Goal: Task Accomplishment & Management: Complete application form

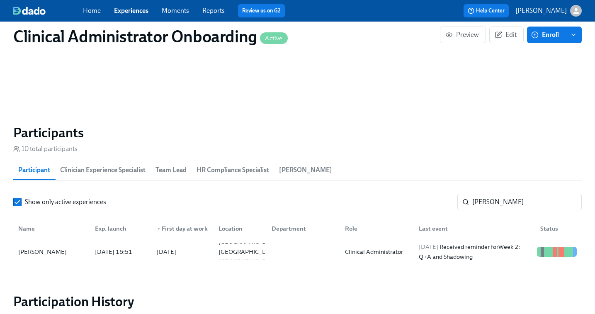
scroll to position [0, 3354]
click at [494, 256] on div "[DATE] Received reminder for Week 2: Q+A and Shadowing" at bounding box center [474, 252] width 118 height 20
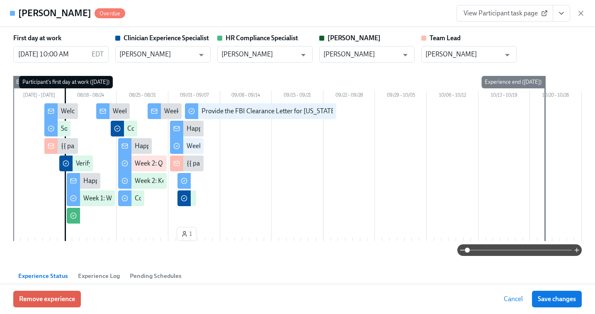
click at [509, 22] on div "[PERSON_NAME] Overdue View Participant task page" at bounding box center [297, 13] width 595 height 27
click at [508, 17] on span "View Participant task page" at bounding box center [504, 13] width 82 height 8
click at [580, 11] on icon "button" at bounding box center [580, 13] width 8 height 8
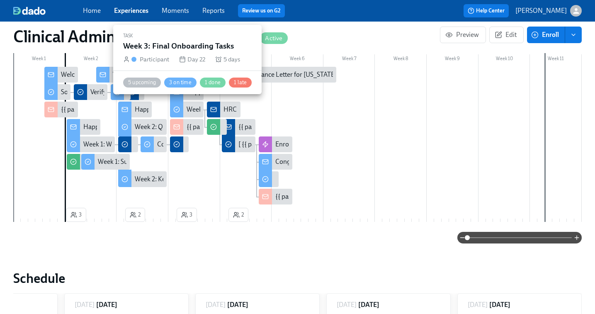
scroll to position [204, 0]
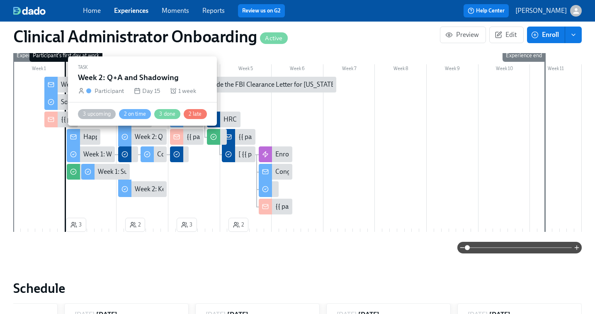
click at [155, 138] on div "Week 2: Q+A and Shadowing" at bounding box center [176, 136] width 82 height 9
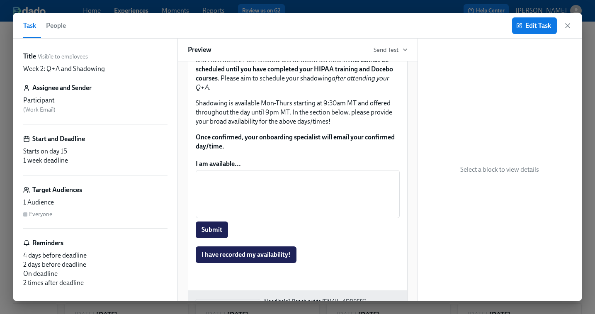
scroll to position [454, 0]
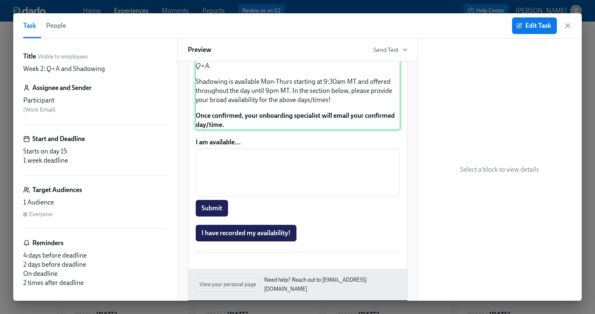
click at [347, 130] on div "Approx completion time: 7 hours Role Specific Observations are a requirement of…" at bounding box center [298, 47] width 206 height 165
click at [534, 27] on span "Edit Task" at bounding box center [534, 26] width 33 height 8
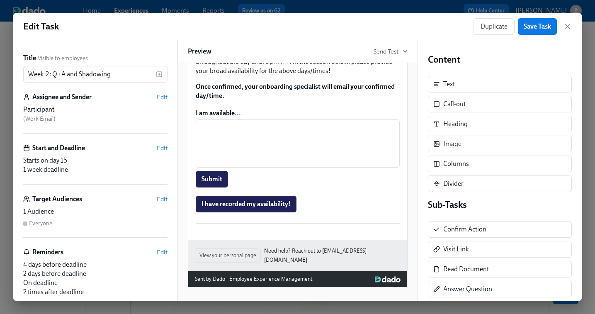
scroll to position [508, 0]
click at [243, 101] on div "Approx completion time: 7 hours Role Specific Observations are a requirement of…" at bounding box center [298, 18] width 206 height 165
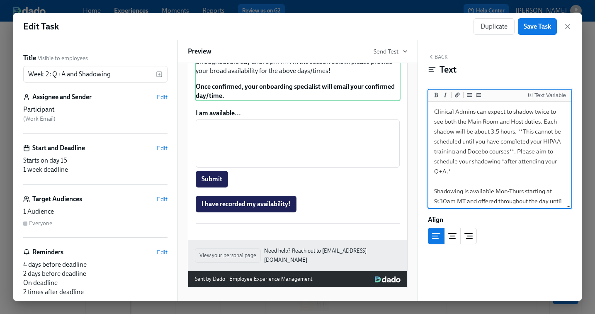
scroll to position [88, 0]
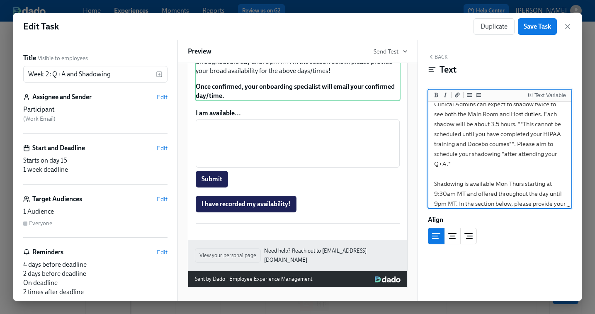
drag, startPoint x: 535, startPoint y: 144, endPoint x: 538, endPoint y: 160, distance: 16.4
click at [538, 160] on textarea "***Approx completion time: 7 hours*** Role Specific Observations are a requirem…" at bounding box center [500, 133] width 140 height 237
drag, startPoint x: 475, startPoint y: 155, endPoint x: 492, endPoint y: 155, distance: 16.6
click at [492, 155] on textarea "***Approx completion time: 7 hours*** Role Specific Observations are a requirem…" at bounding box center [500, 128] width 140 height 227
click at [448, 155] on textarea "***Approx completion time: 7 hours*** Role Specific Observations are a requirem…" at bounding box center [500, 128] width 140 height 227
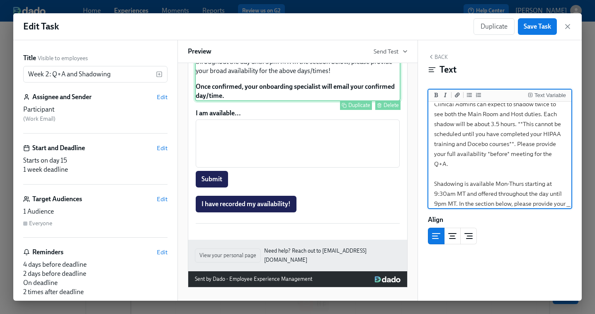
scroll to position [518, 0]
drag, startPoint x: 517, startPoint y: 145, endPoint x: 564, endPoint y: 157, distance: 48.3
click at [564, 157] on textarea "***Approx completion time: 7 hours*** Role Specific Observations are a requirem…" at bounding box center [500, 133] width 140 height 237
type textarea "***Approx completion time: 7 hours*** Role Specific Observations are a requirem…"
click at [540, 25] on span "Save Task" at bounding box center [536, 26] width 27 height 8
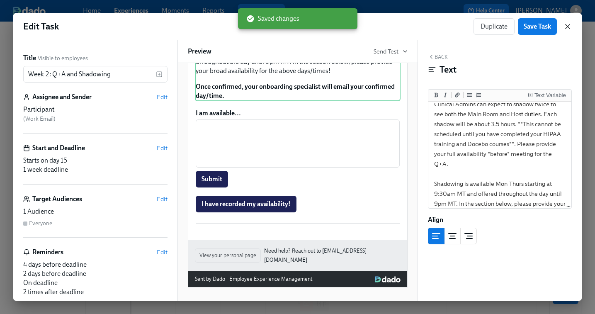
click at [567, 26] on icon "button" at bounding box center [567, 26] width 8 height 8
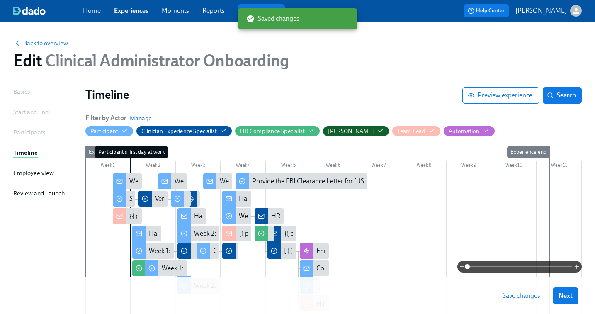
click at [519, 298] on span "Save changes" at bounding box center [521, 295] width 38 height 8
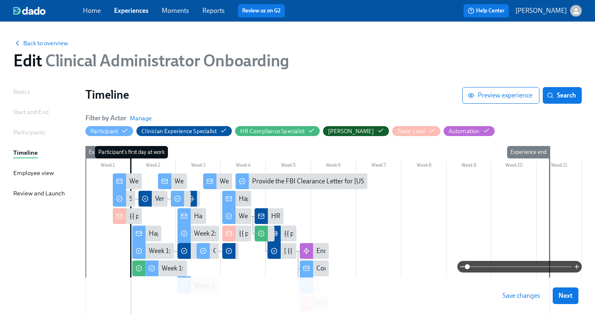
click at [127, 12] on link "Experiences" at bounding box center [131, 11] width 34 height 8
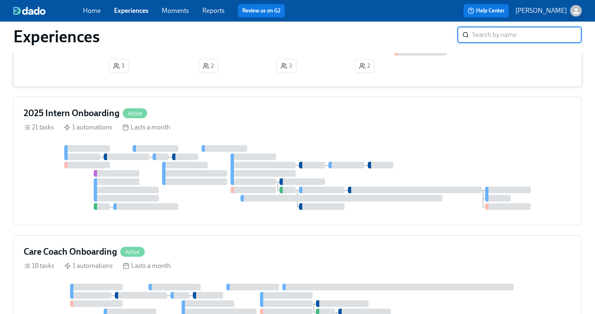
scroll to position [318, 0]
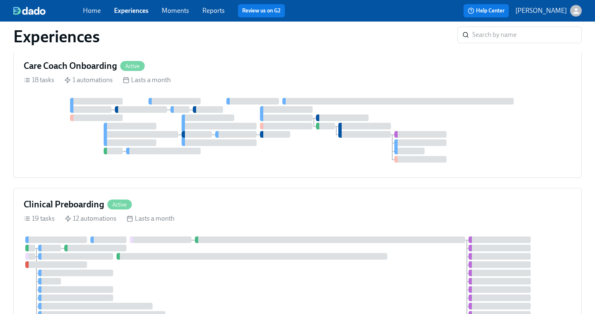
click at [214, 133] on div at bounding box center [297, 130] width 547 height 65
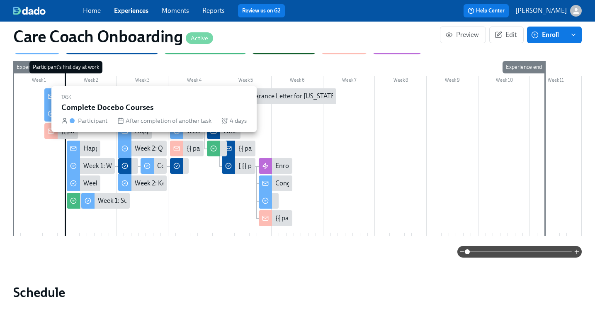
scroll to position [224, 0]
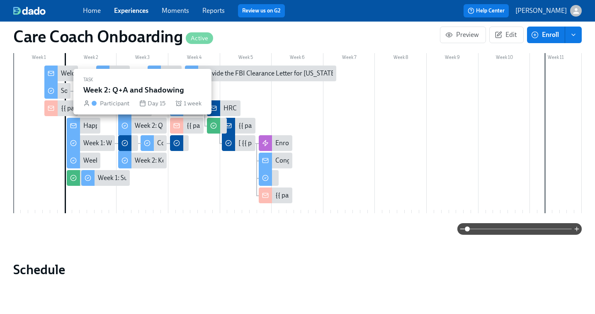
click at [145, 126] on div "Week 2: Q+A and Shadowing" at bounding box center [176, 125] width 82 height 9
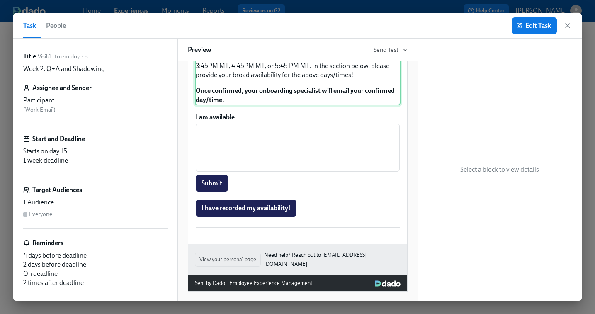
scroll to position [483, 0]
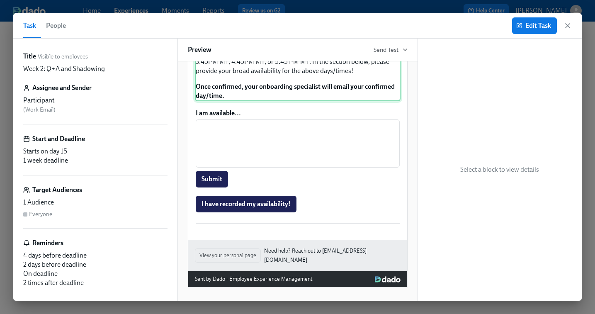
click at [327, 101] on div "Approx completion time: 6-7 hours Role Specific Observations are a requirement …" at bounding box center [298, 23] width 206 height 156
click at [529, 25] on span "Edit Task" at bounding box center [534, 26] width 33 height 8
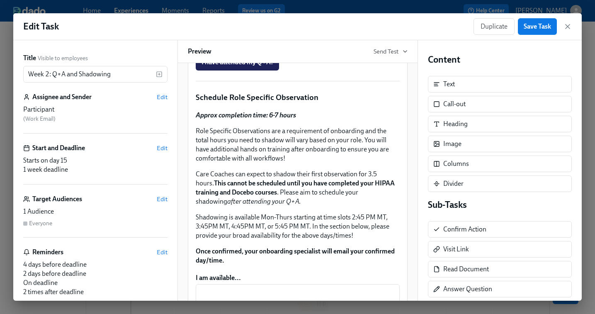
scroll to position [414, 0]
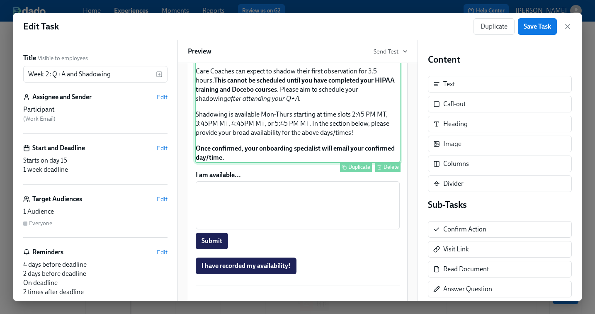
click at [285, 163] on div "Approx completion time: 6-7 hours Role Specific Observations are a requirement …" at bounding box center [298, 85] width 206 height 156
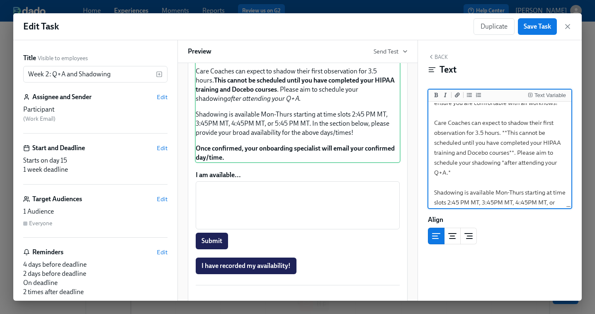
scroll to position [74, 0]
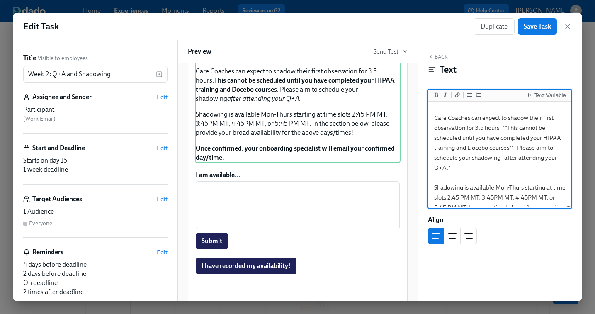
drag, startPoint x: 518, startPoint y: 147, endPoint x: 524, endPoint y: 165, distance: 19.1
click at [524, 165] on textarea "***Approx completion time: 6-7 hours*** Role Specific Observations are a requir…" at bounding box center [500, 142] width 140 height 227
type textarea "***Approx completion time: 6-7 hours*** Role Specific Observations are a requir…"
click at [535, 24] on span "Save Task" at bounding box center [536, 26] width 27 height 8
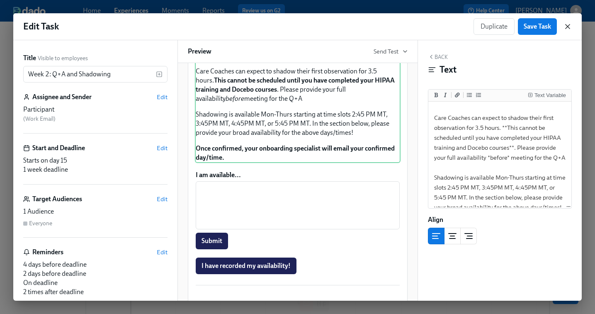
click at [569, 26] on icon "button" at bounding box center [567, 26] width 8 height 8
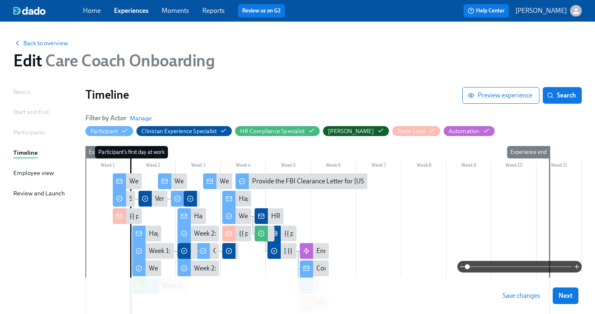
click at [525, 295] on span "Save changes" at bounding box center [521, 295] width 38 height 8
click at [133, 11] on link "Experiences" at bounding box center [131, 11] width 34 height 8
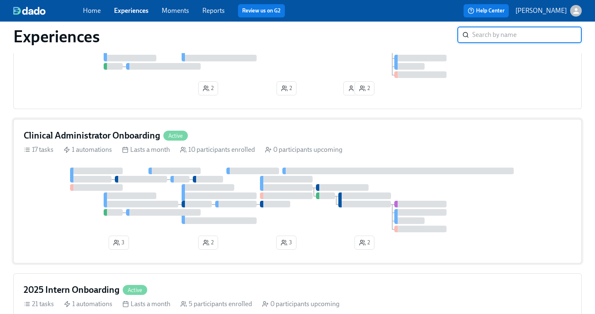
scroll to position [116, 0]
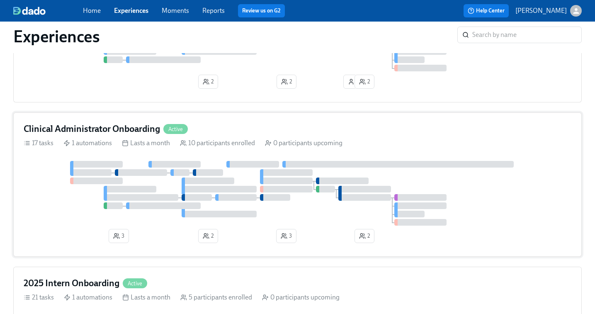
click at [269, 175] on div at bounding box center [286, 172] width 53 height 7
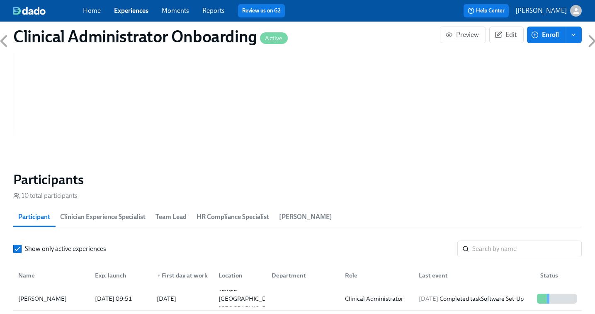
scroll to position [589, 0]
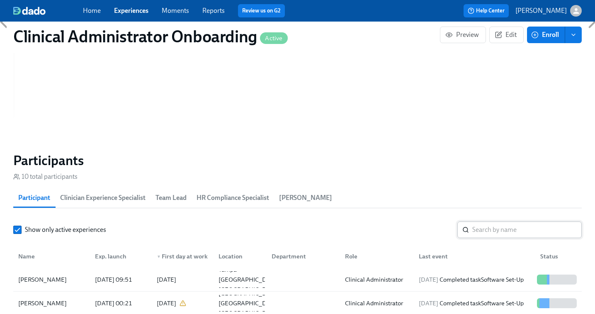
click at [487, 230] on input "search" at bounding box center [526, 229] width 109 height 17
paste input "[PERSON_NAME]"
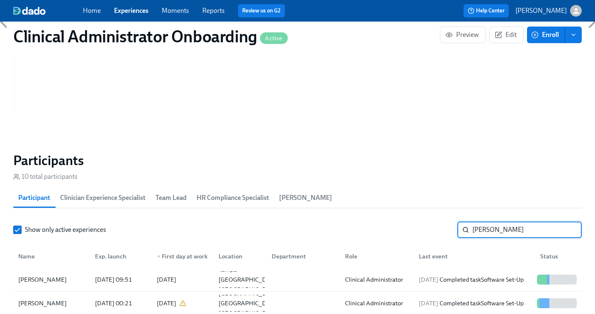
type input "[PERSON_NAME]"
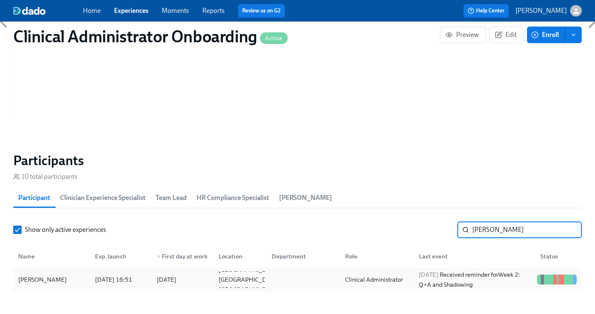
click at [377, 275] on div "Clinical Administrator" at bounding box center [373, 279] width 65 height 10
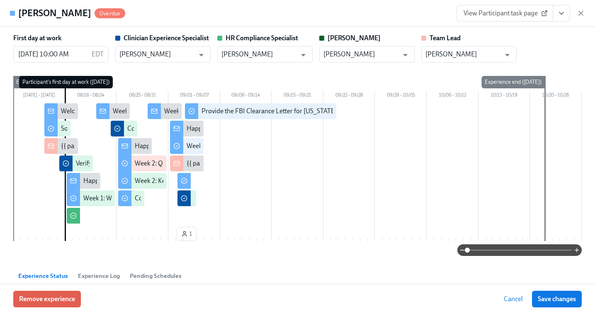
click at [515, 14] on span "View Participant task page" at bounding box center [504, 13] width 82 height 8
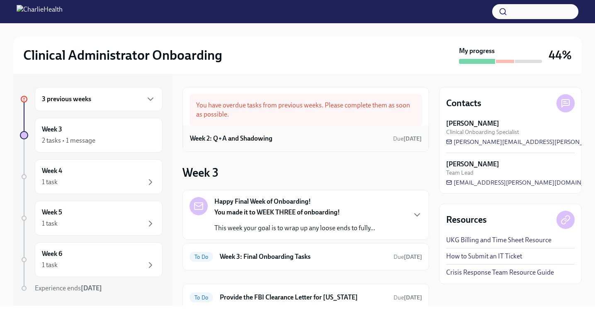
click at [249, 137] on h6 "Week 2: Q+A and Shadowing" at bounding box center [231, 138] width 82 height 9
click at [295, 136] on div "Week 2: Q+A and Shadowing Due 2 days ago" at bounding box center [306, 138] width 232 height 12
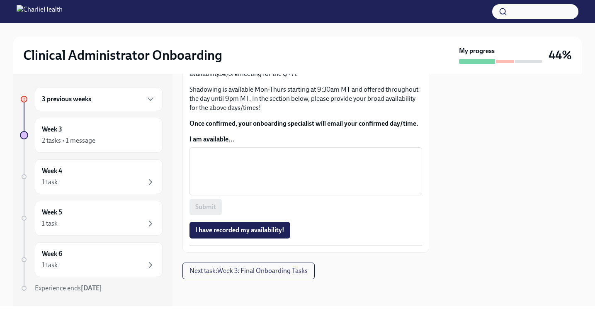
scroll to position [506, 0]
click at [207, 191] on textarea "I am available..." at bounding box center [305, 171] width 223 height 40
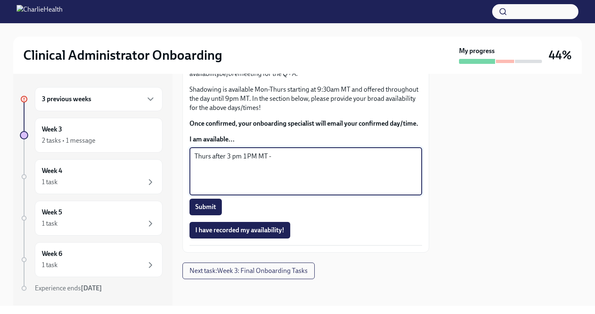
click at [242, 191] on textarea "Thurs after 3 pm 1PM MT -" at bounding box center [305, 171] width 223 height 40
click at [263, 191] on textarea "Thurs after 1PM MT -" at bounding box center [305, 171] width 223 height 40
click at [211, 211] on span "Submit" at bounding box center [205, 207] width 21 height 8
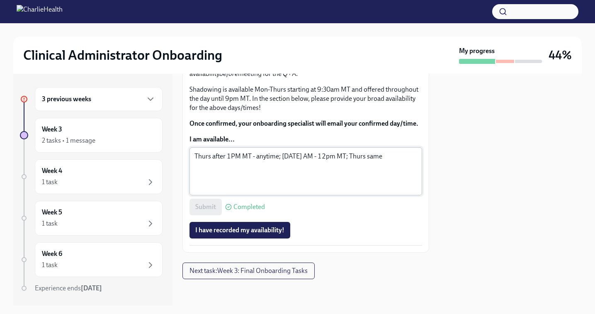
click at [368, 191] on textarea "Thurs after 1PM MT - anytime; Monday AM - 12pm MT; Thurs same" at bounding box center [305, 171] width 223 height 40
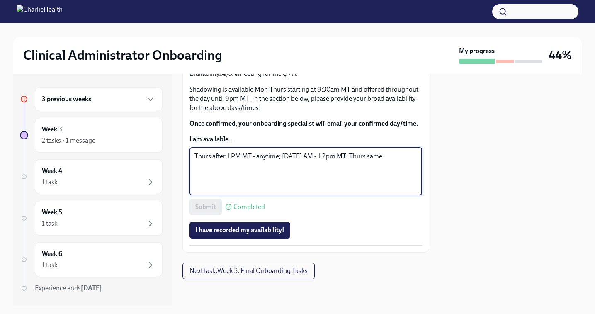
click at [389, 191] on textarea "Thurs after 1PM MT - anytime; Monday AM - 12pm MT; Thurs same" at bounding box center [305, 171] width 223 height 40
type textarea "Thurs after 1PM MT - anytime; Monday AM - 12pm MT; Thurs same Tuesday after 12P…"
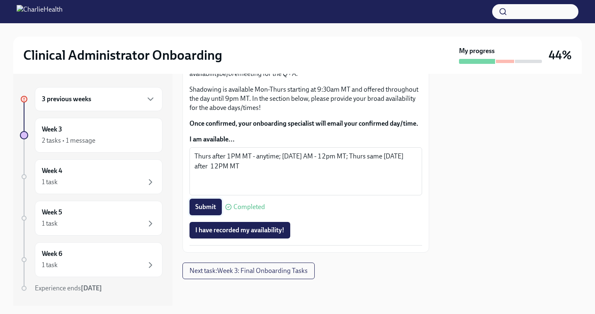
click at [208, 211] on span "Submit" at bounding box center [205, 207] width 21 height 8
click at [467, 206] on div at bounding box center [510, 190] width 143 height 232
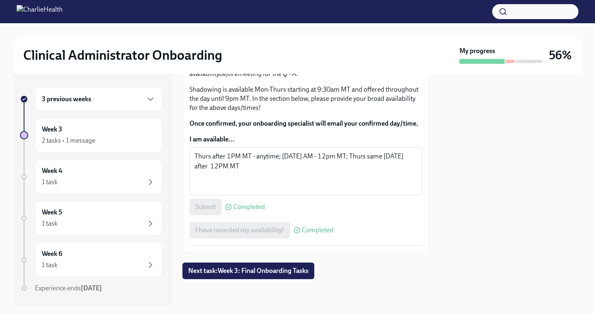
scroll to position [555, 0]
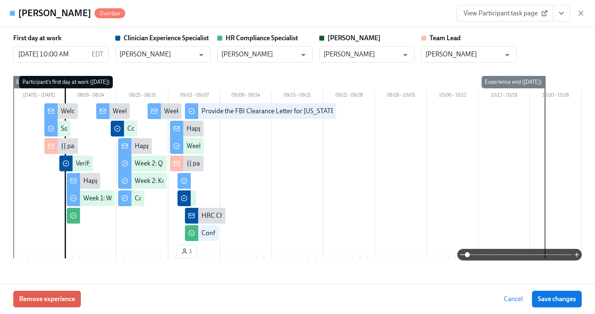
scroll to position [0, 3354]
click at [581, 12] on icon "button" at bounding box center [580, 13] width 8 height 8
